Goal: Task Accomplishment & Management: Complete application form

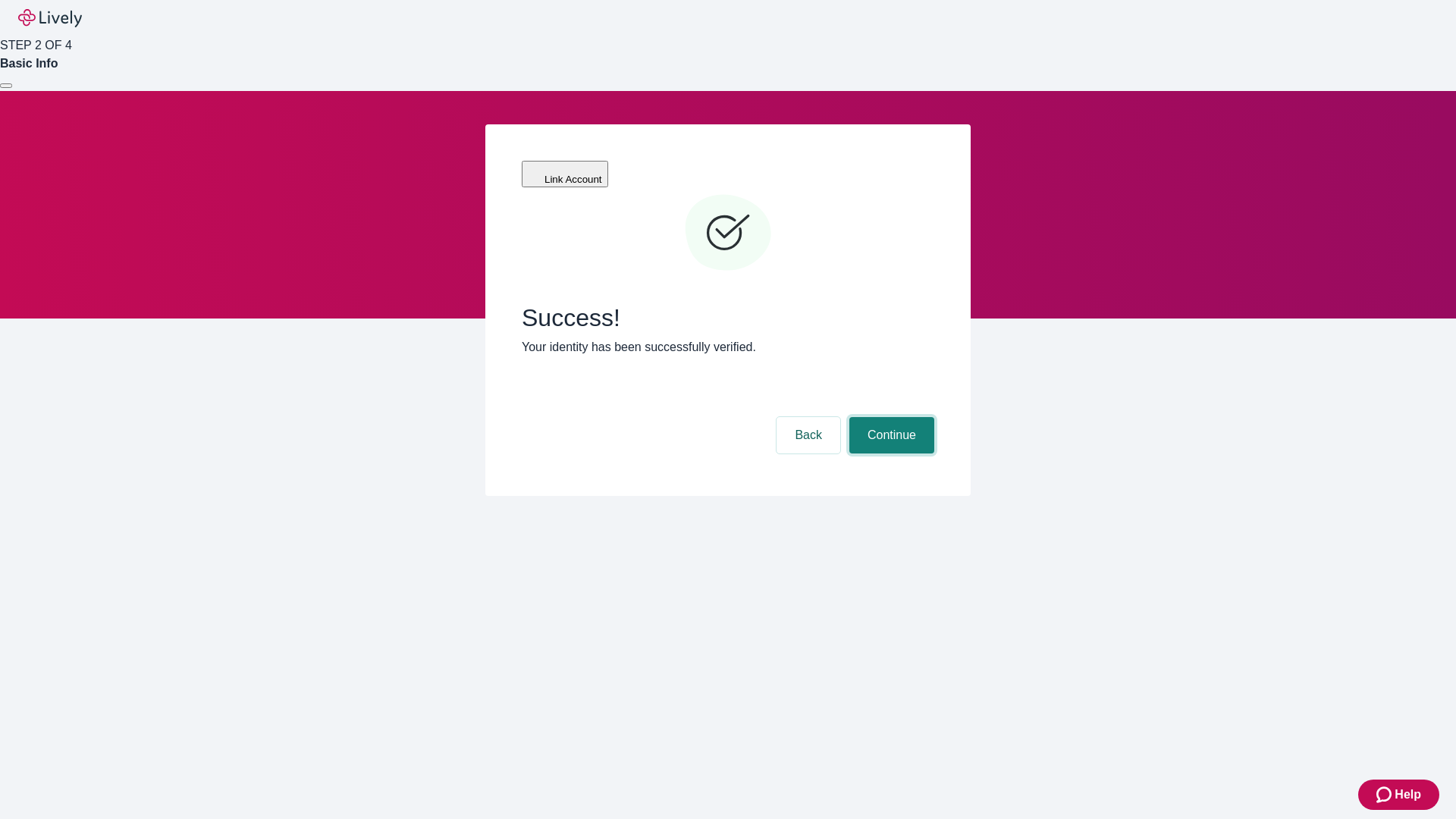
click at [889, 417] on button "Continue" at bounding box center [892, 435] width 85 height 36
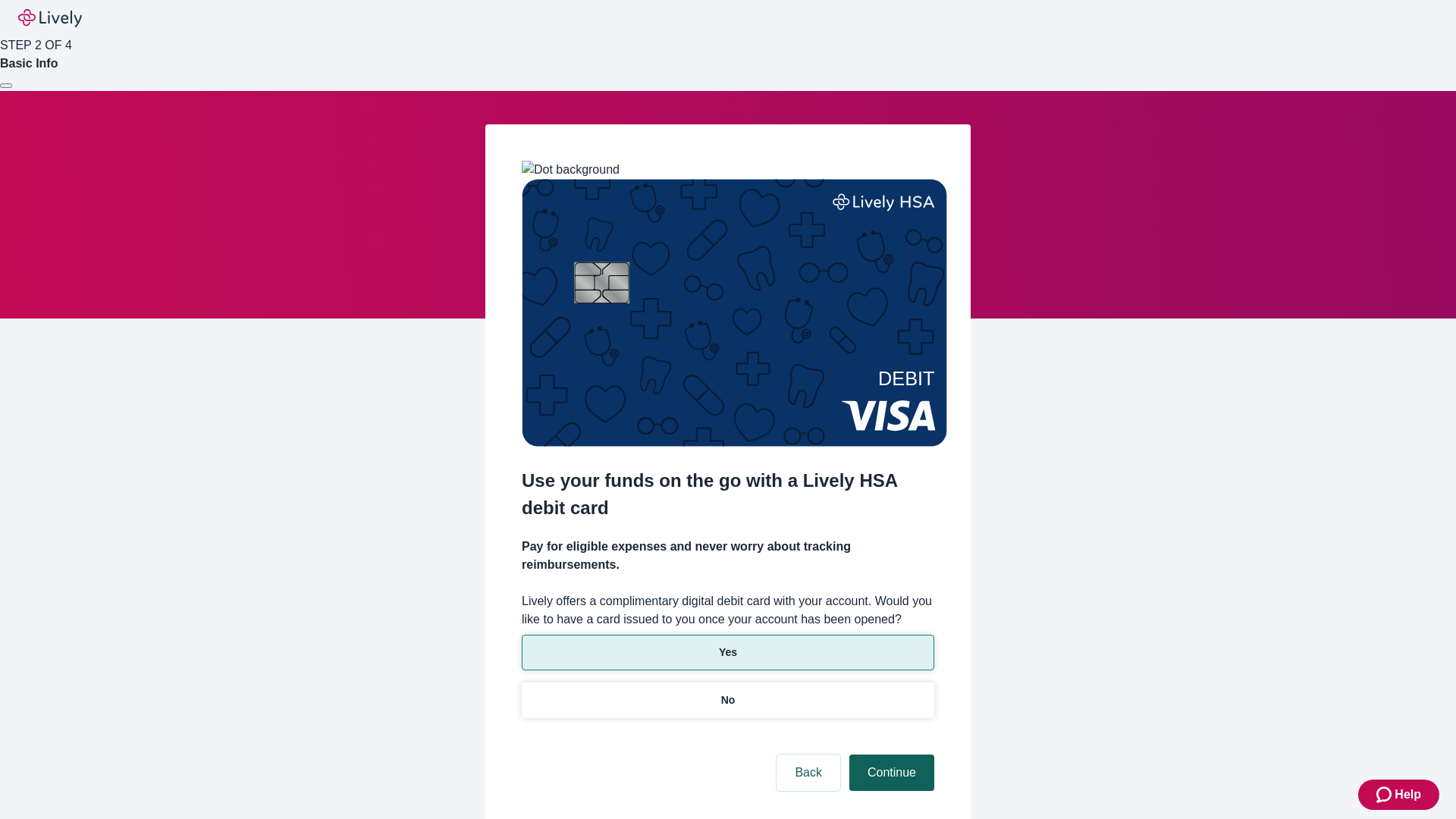
click at [727, 692] on p "No" at bounding box center [728, 700] width 14 height 16
click at [889, 755] on button "Continue" at bounding box center [892, 772] width 85 height 36
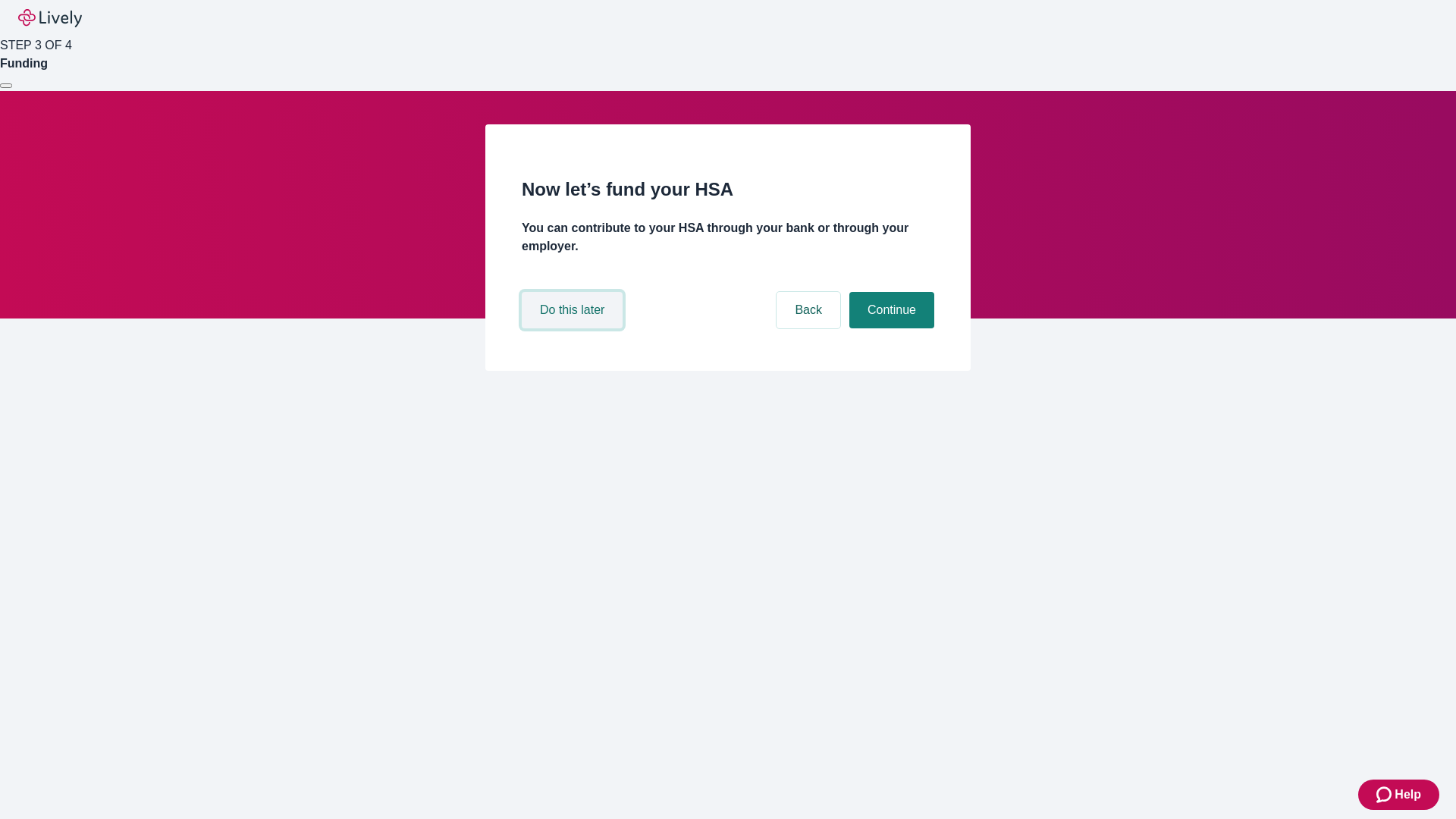
click at [574, 329] on button "Do this later" at bounding box center [572, 309] width 100 height 36
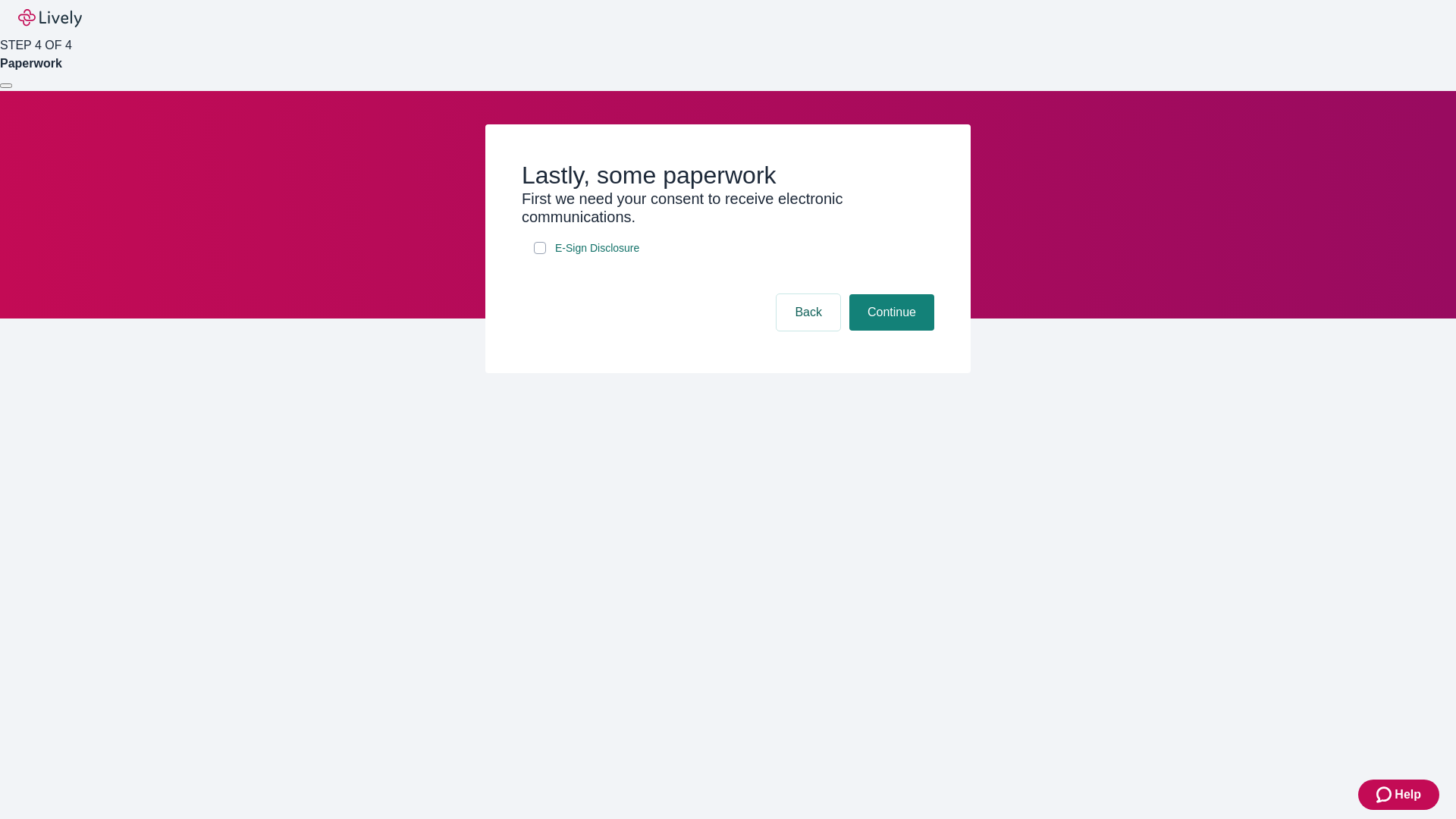
click at [540, 254] on input "E-Sign Disclosure" at bounding box center [540, 248] width 12 height 12
checkbox input "true"
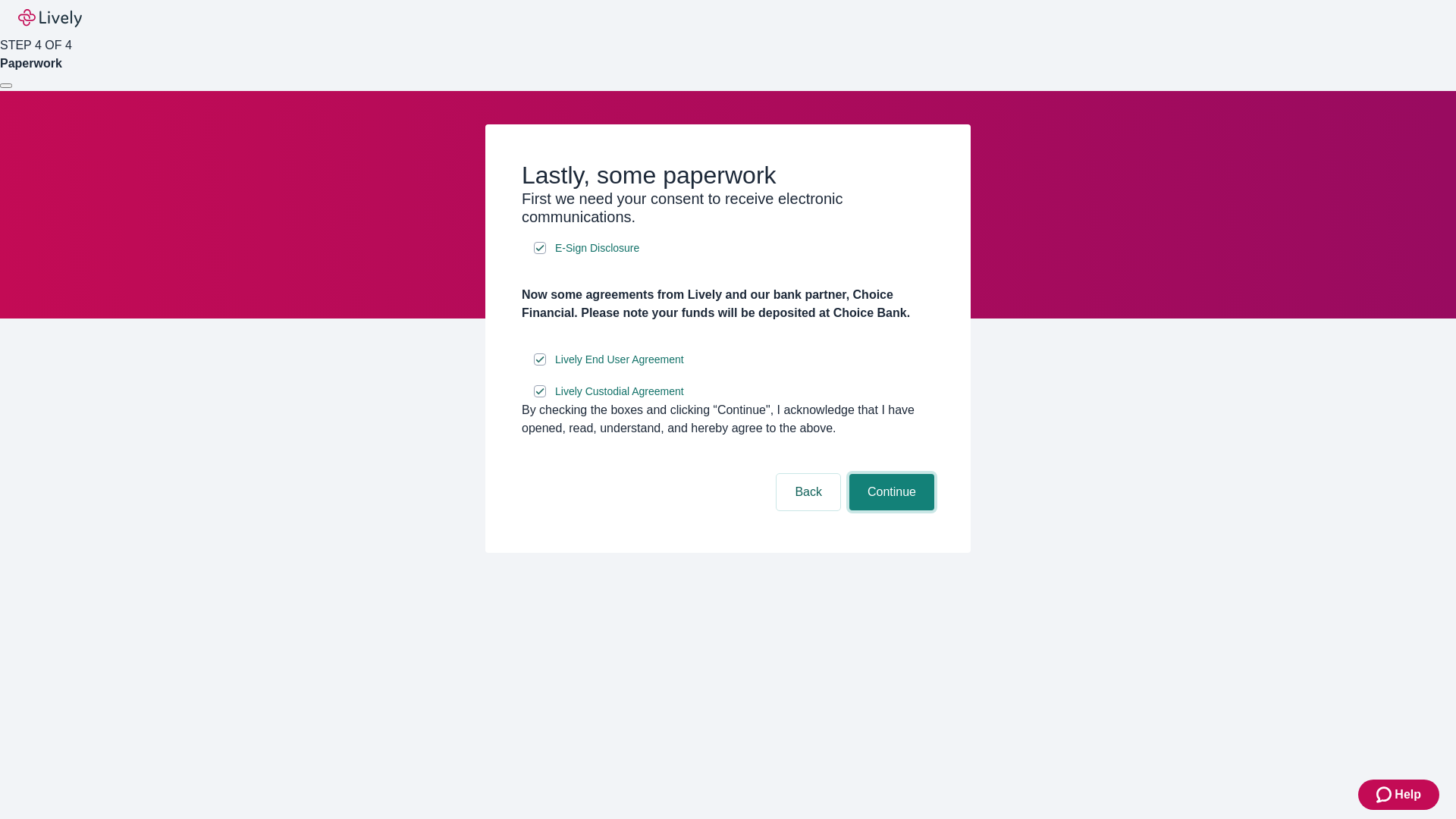
click at [889, 510] on button "Continue" at bounding box center [892, 492] width 85 height 36
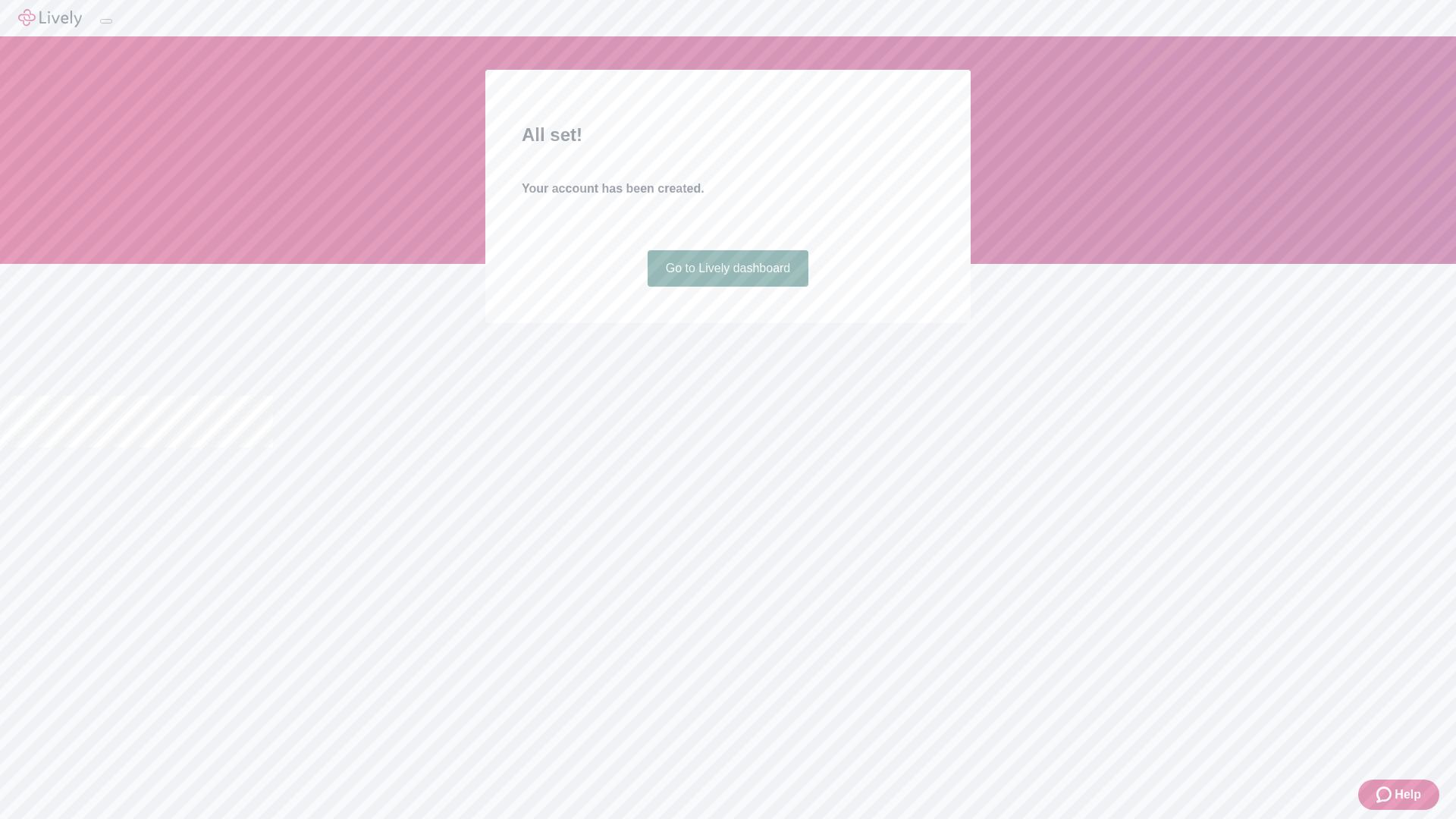
click at [727, 287] on link "Go to Lively dashboard" at bounding box center [728, 268] width 161 height 36
